Goal: Browse casually: Explore the website without a specific task or goal

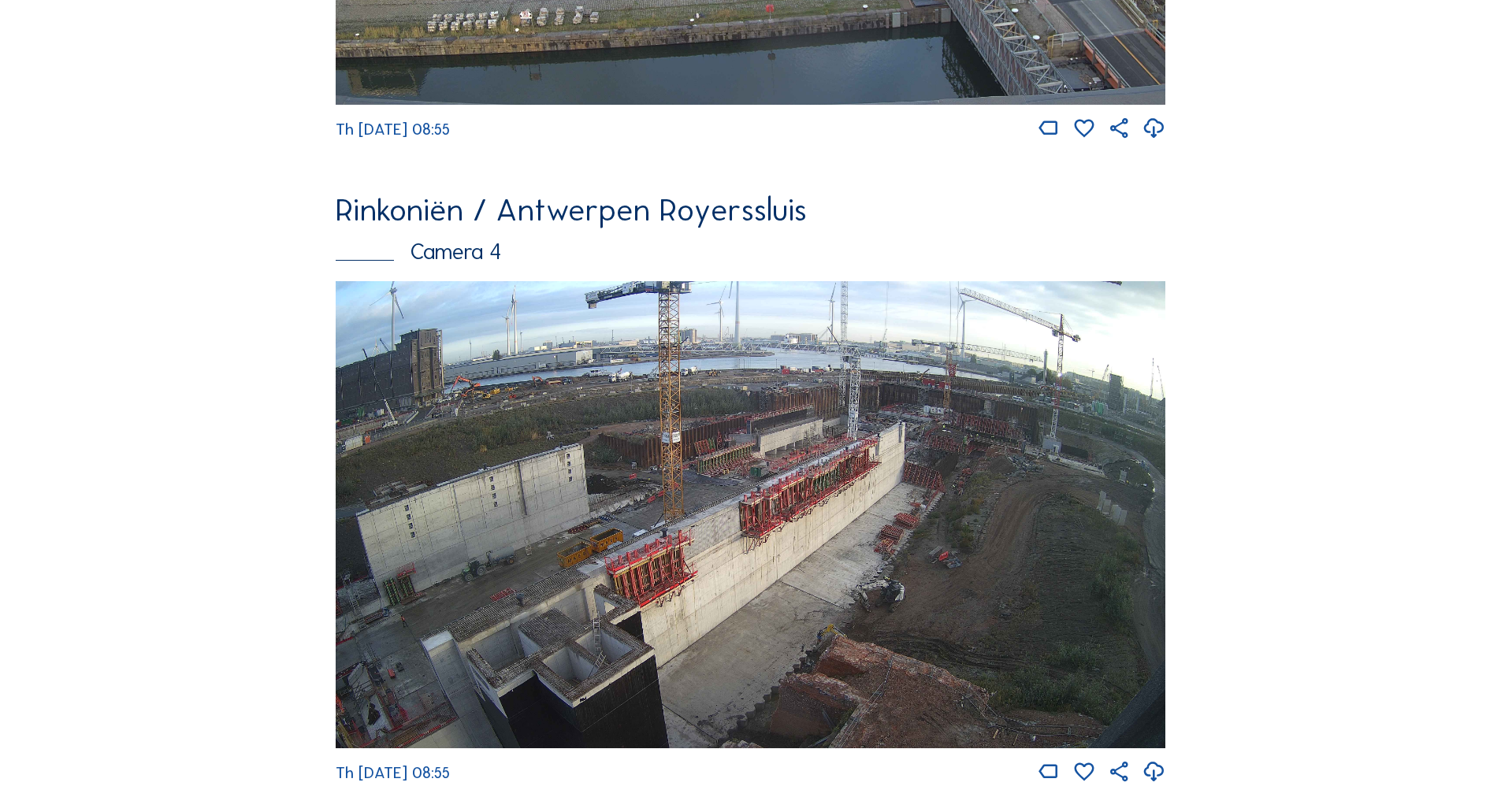
scroll to position [2615, 0]
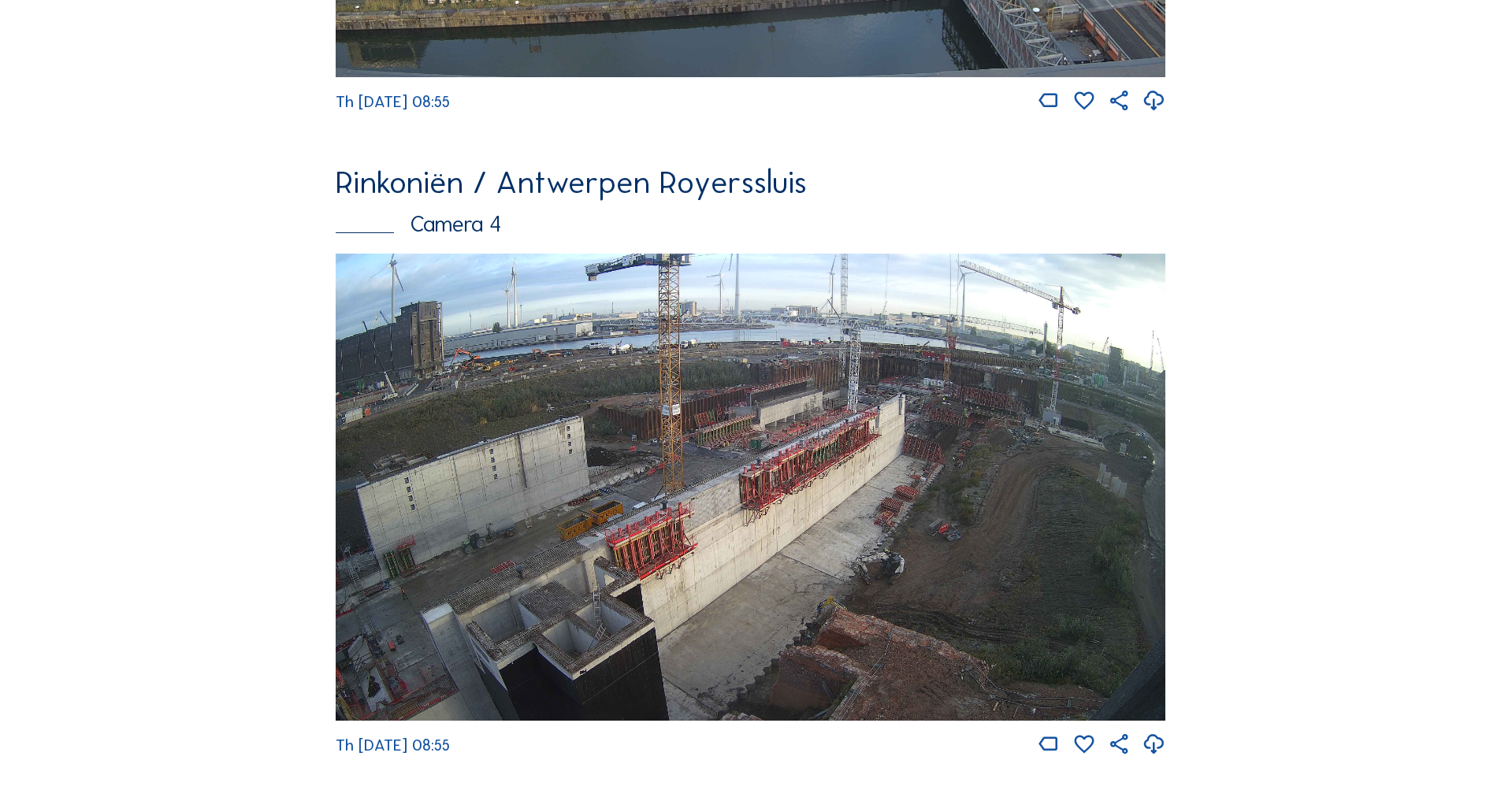
click at [924, 519] on img at bounding box center [750, 487] width 830 height 467
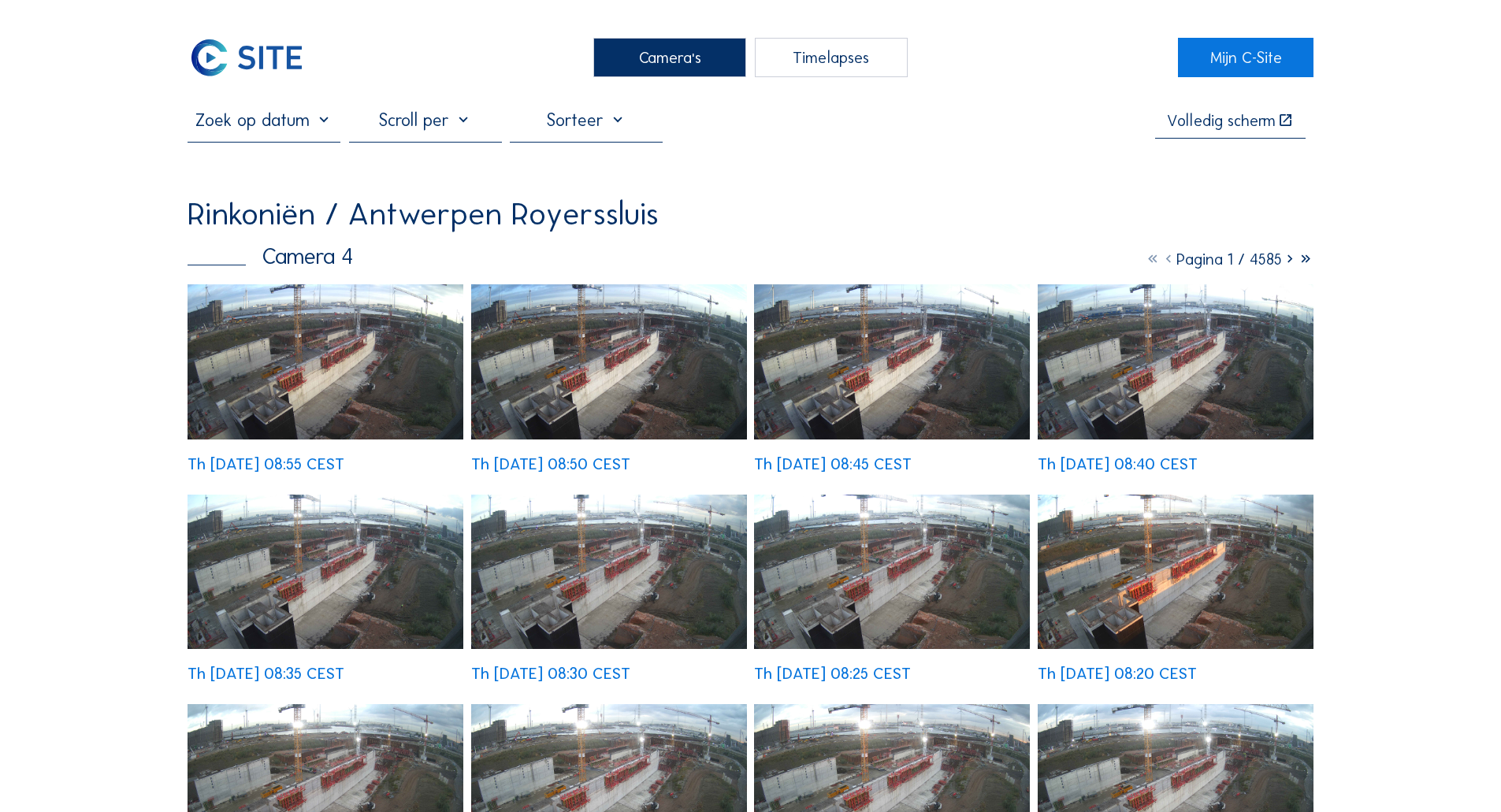
click at [361, 360] on img at bounding box center [325, 362] width 276 height 155
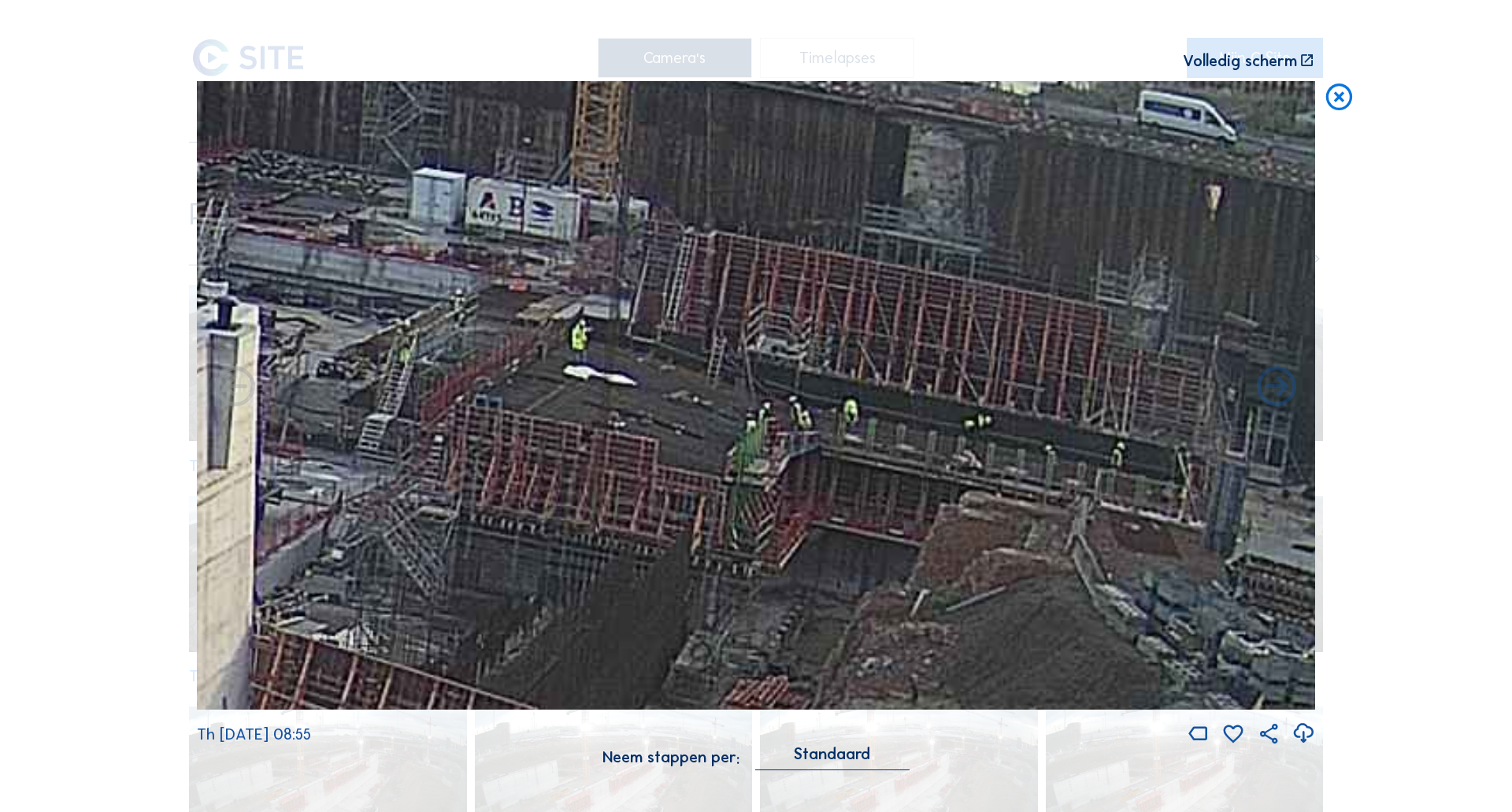
drag, startPoint x: 766, startPoint y: 393, endPoint x: 718, endPoint y: 455, distance: 78.4
click at [718, 455] on img at bounding box center [756, 396] width 1118 height 630
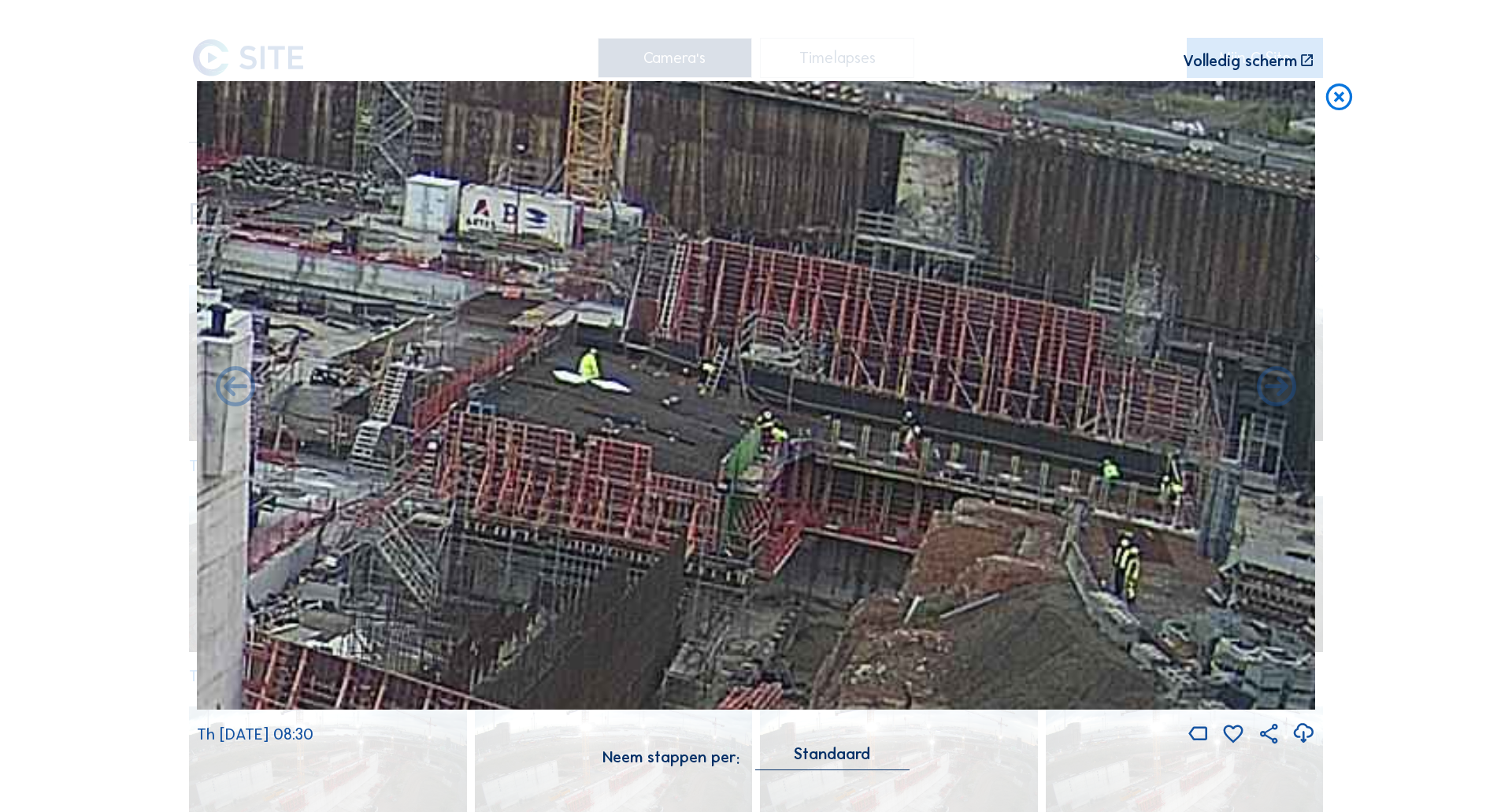
click at [1346, 104] on icon at bounding box center [1339, 97] width 32 height 33
